Goal: Transaction & Acquisition: Purchase product/service

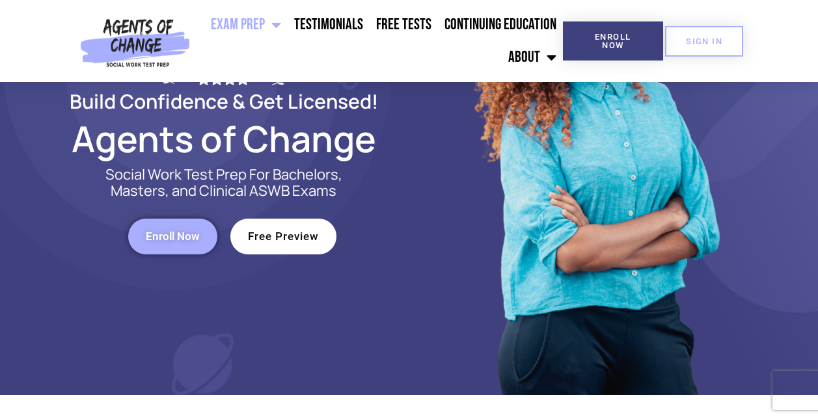
scroll to position [105, 0]
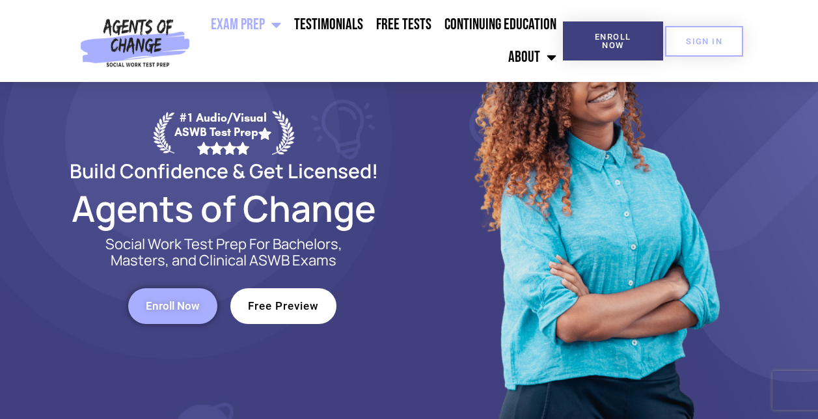
click at [307, 301] on span "Free Preview" at bounding box center [283, 306] width 71 height 11
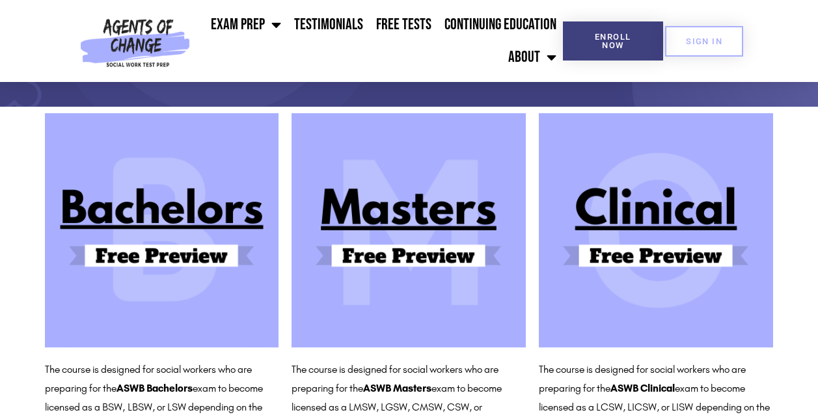
scroll to position [99, 0]
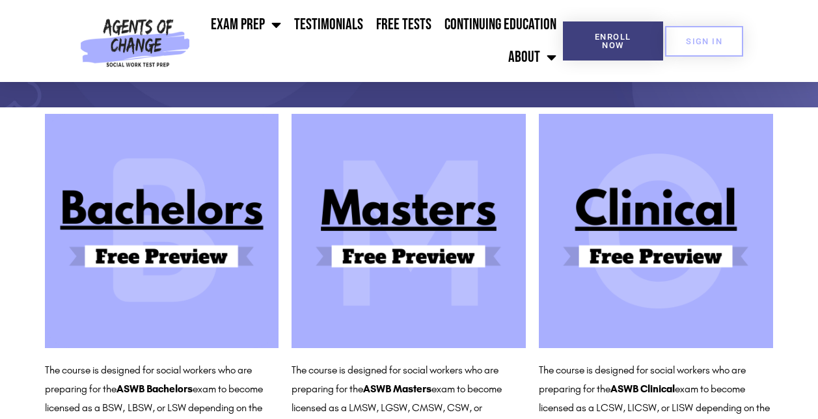
click at [426, 242] on img at bounding box center [409, 231] width 234 height 234
click at [158, 39] on img at bounding box center [135, 41] width 120 height 82
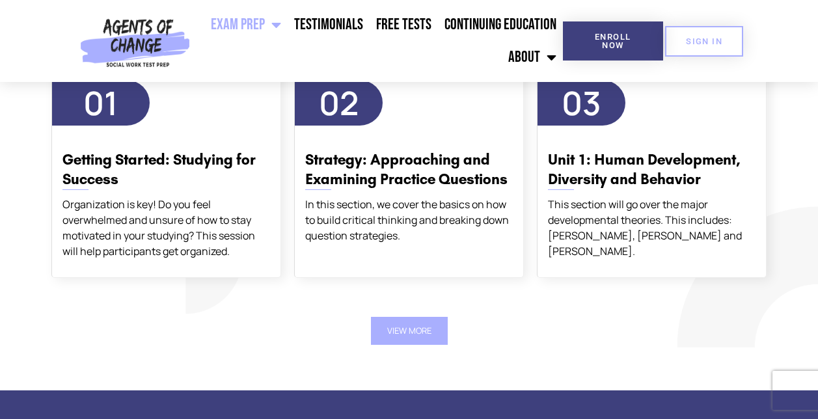
scroll to position [1603, 0]
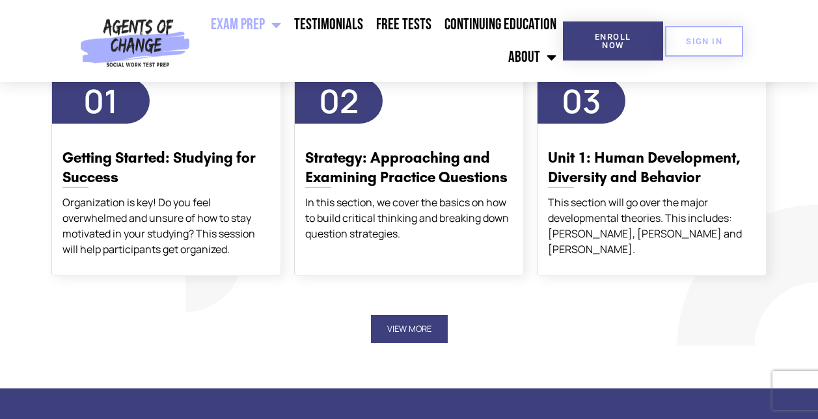
click at [402, 334] on button "View More" at bounding box center [409, 329] width 77 height 28
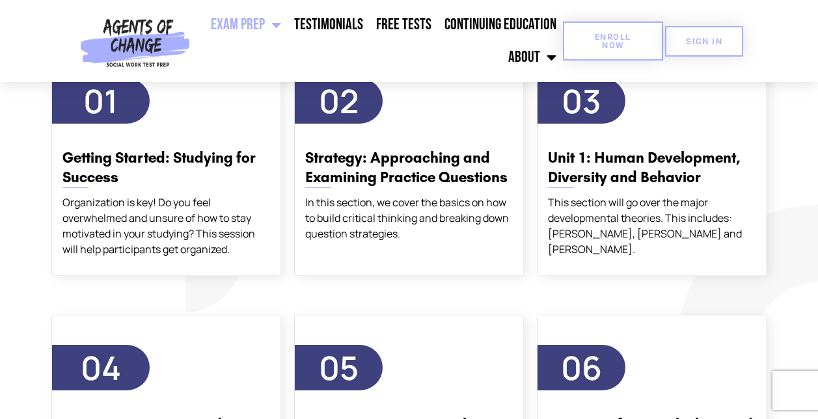
click at [629, 39] on span "Enroll Now" at bounding box center [613, 41] width 59 height 17
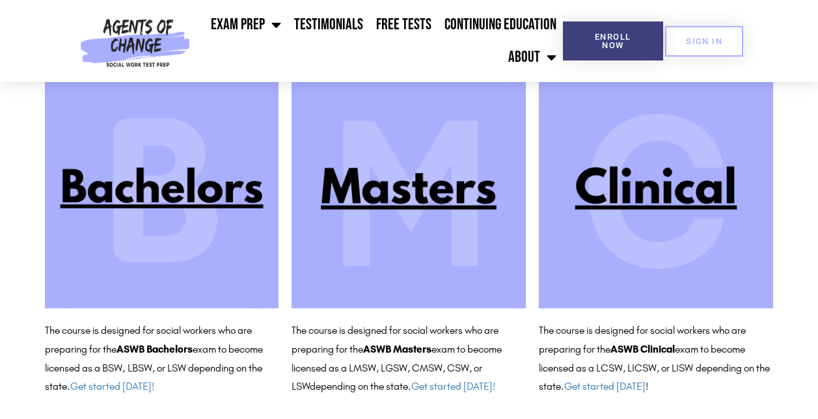
scroll to position [139, 0]
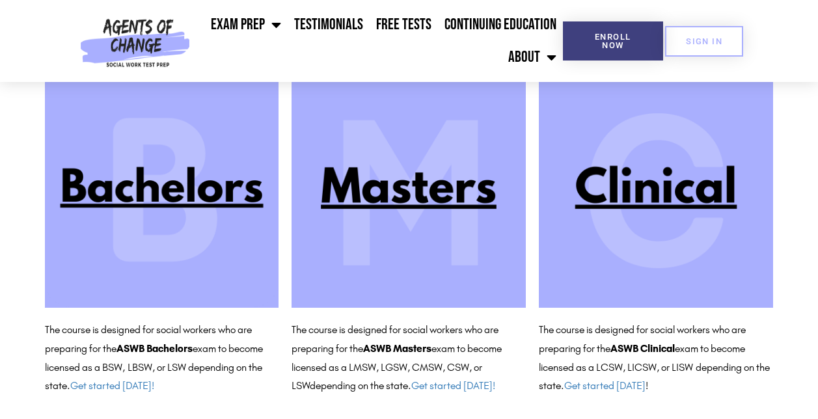
click at [408, 228] on img at bounding box center [409, 191] width 234 height 234
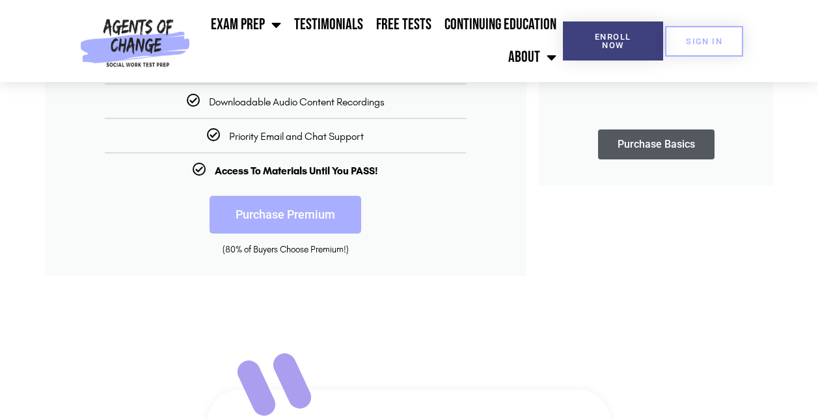
scroll to position [482, 0]
click at [311, 230] on link "Purchase Premium" at bounding box center [286, 214] width 152 height 38
